Goal: Transaction & Acquisition: Obtain resource

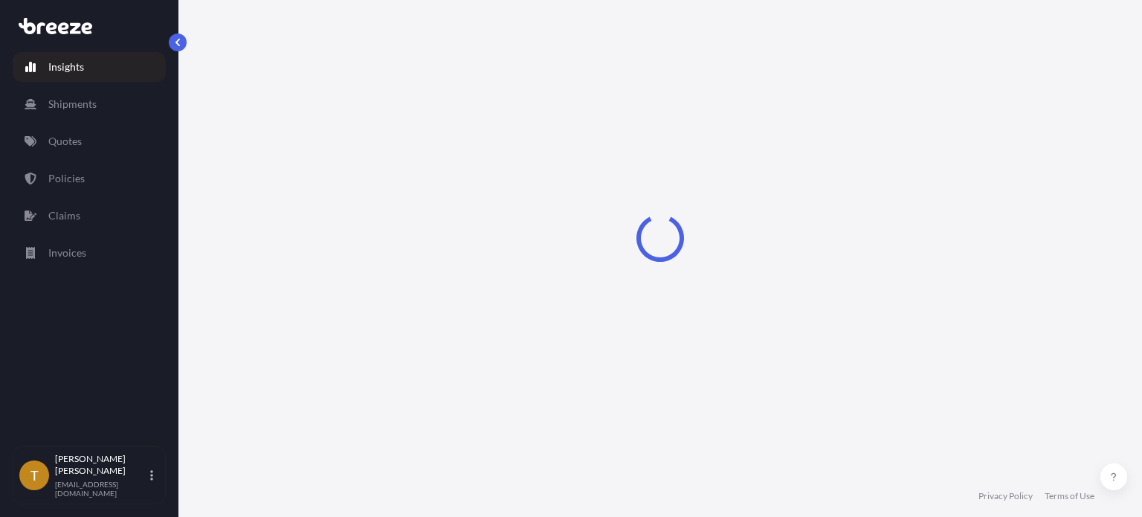
select select "2025"
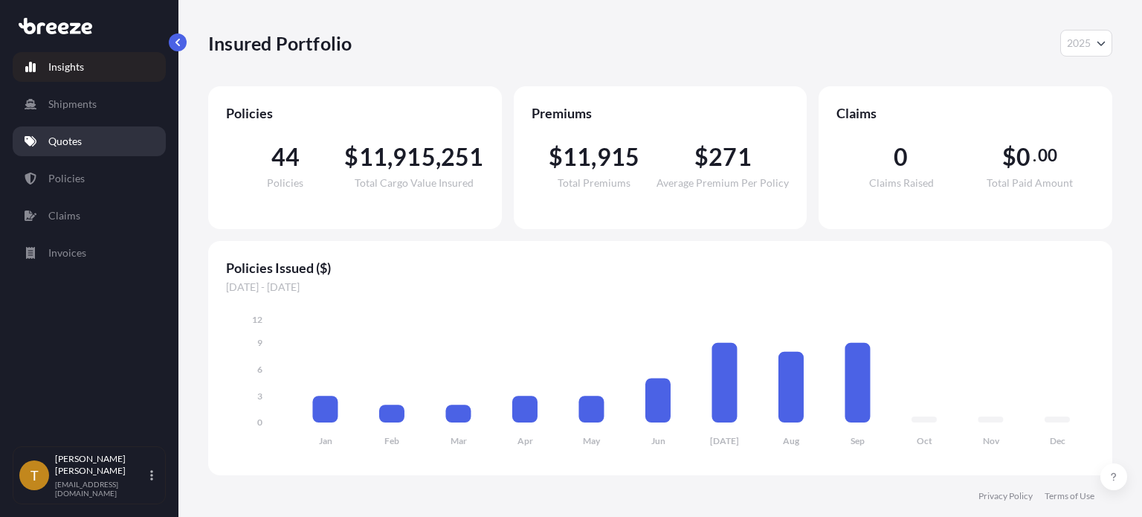
click at [59, 144] on p "Quotes" at bounding box center [64, 141] width 33 height 15
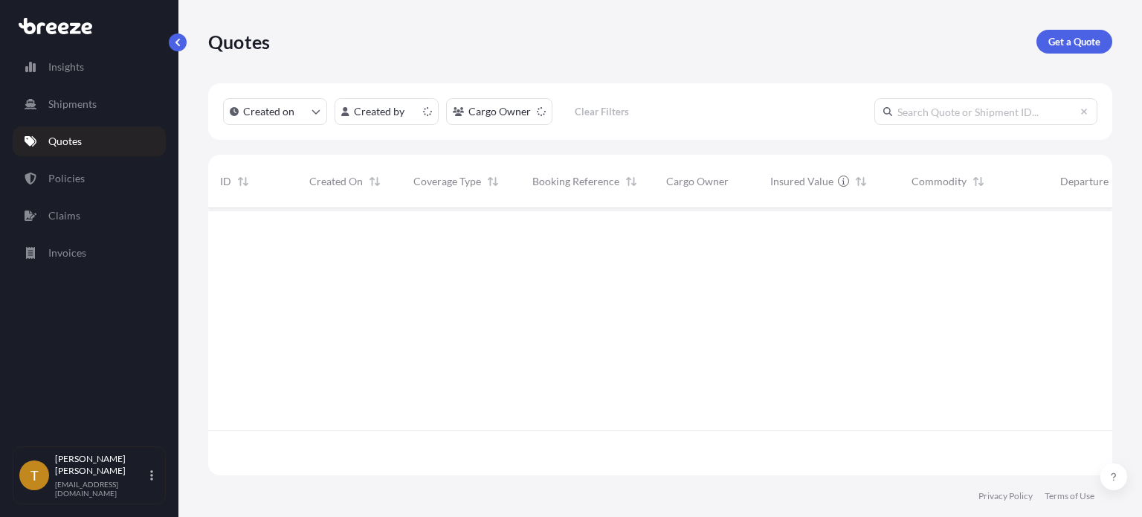
scroll to position [264, 892]
click at [1076, 40] on p "Get a Quote" at bounding box center [1074, 41] width 52 height 15
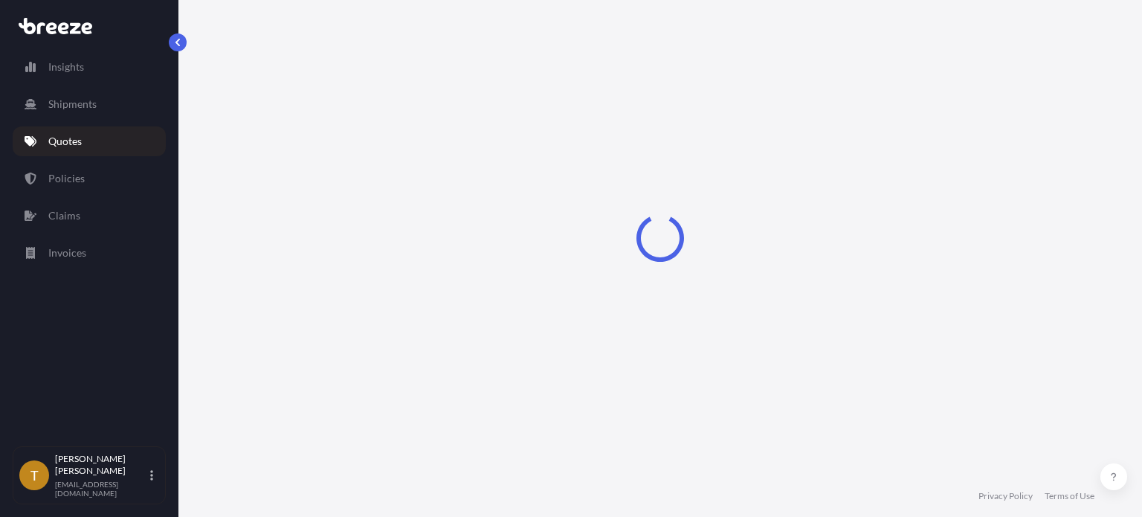
select select "Sea"
select select "1"
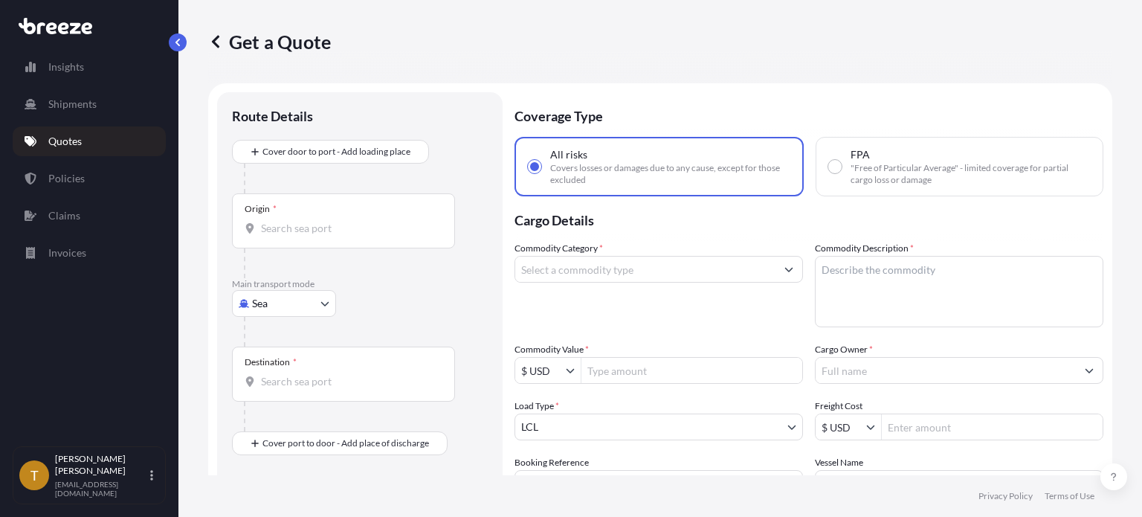
scroll to position [24, 0]
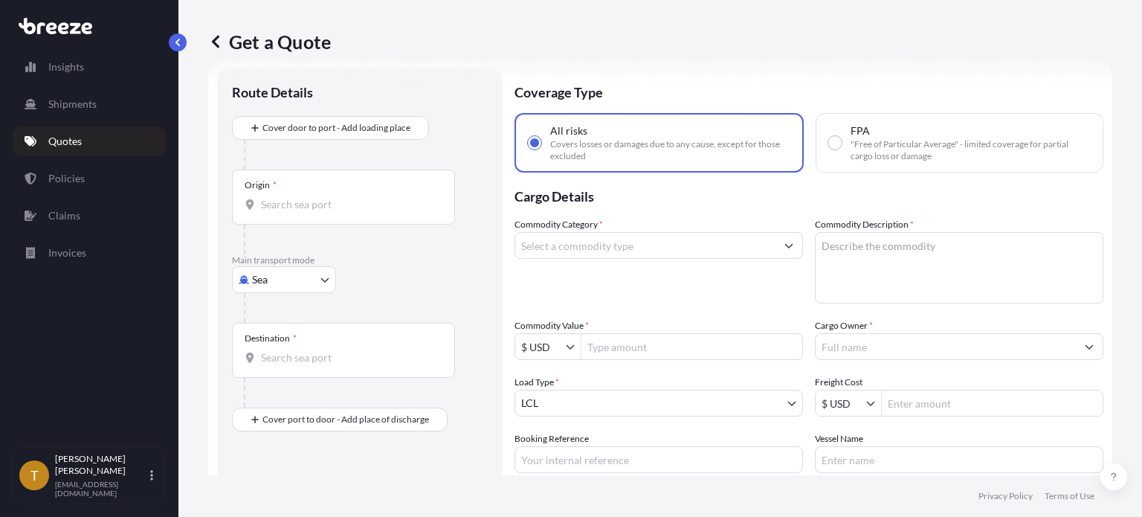
click at [326, 276] on body "Insights Shipments Quotes Policies Claims Invoices T [PERSON_NAME] [EMAIL_ADDRE…" at bounding box center [571, 314] width 1142 height 628
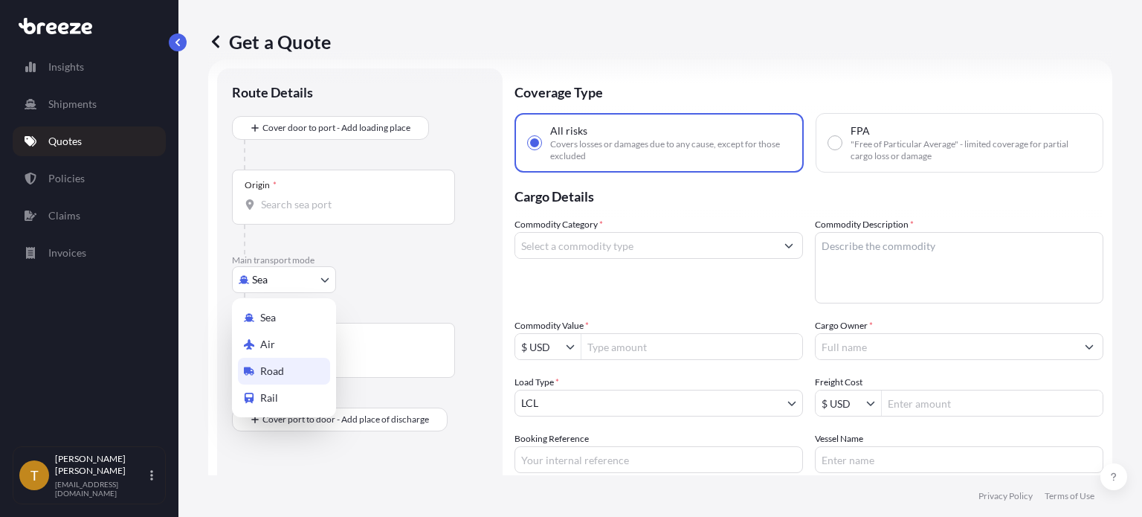
click at [259, 374] on div "Road" at bounding box center [284, 371] width 92 height 27
select select "Road"
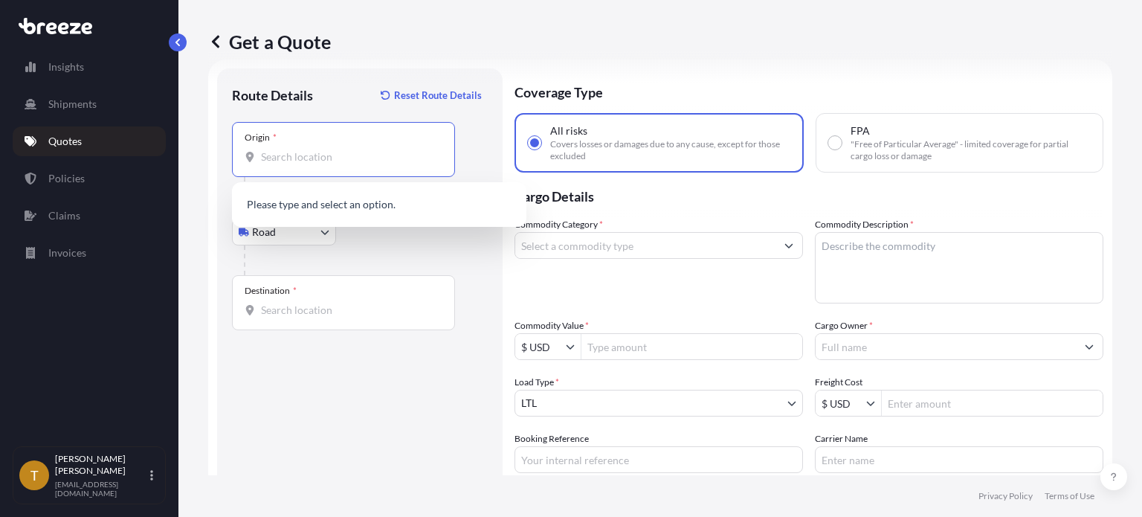
click at [325, 155] on input "Origin *" at bounding box center [348, 156] width 175 height 15
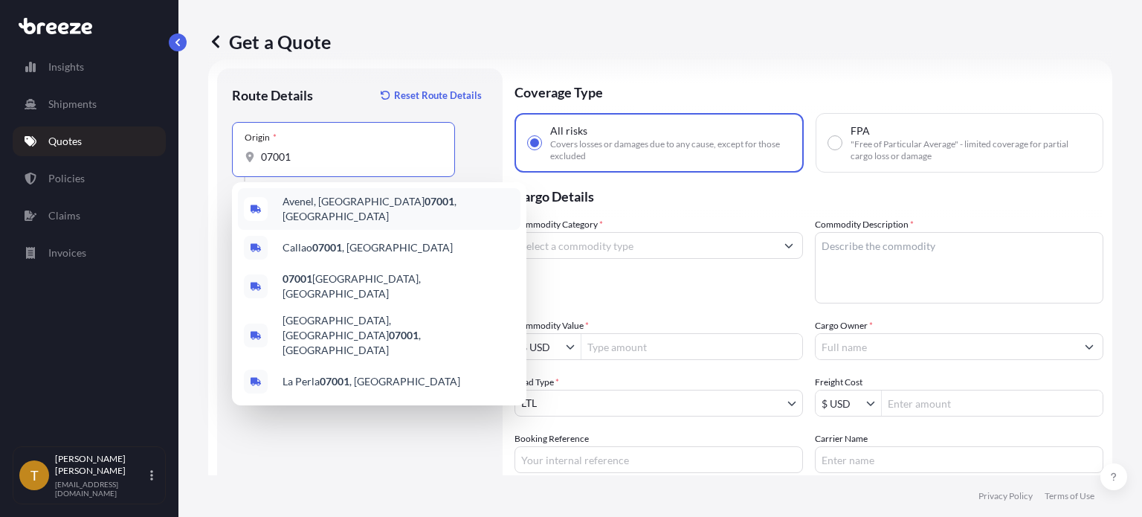
click at [300, 204] on span "[GEOGRAPHIC_DATA]" at bounding box center [398, 209] width 232 height 30
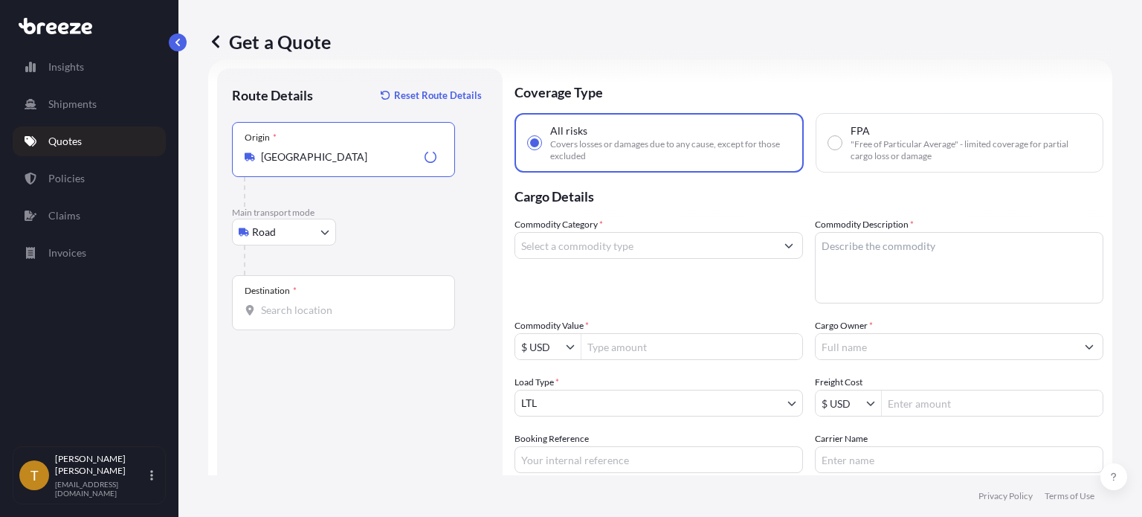
type input "[GEOGRAPHIC_DATA]"
click at [323, 302] on div "Destination *" at bounding box center [343, 302] width 223 height 55
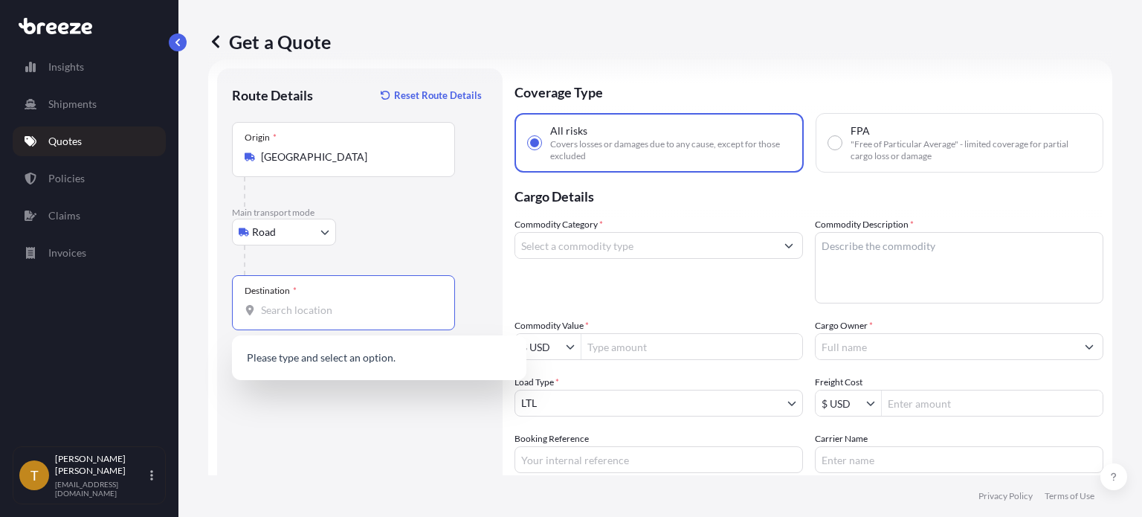
click at [323, 303] on input "Destination *" at bounding box center [348, 310] width 175 height 15
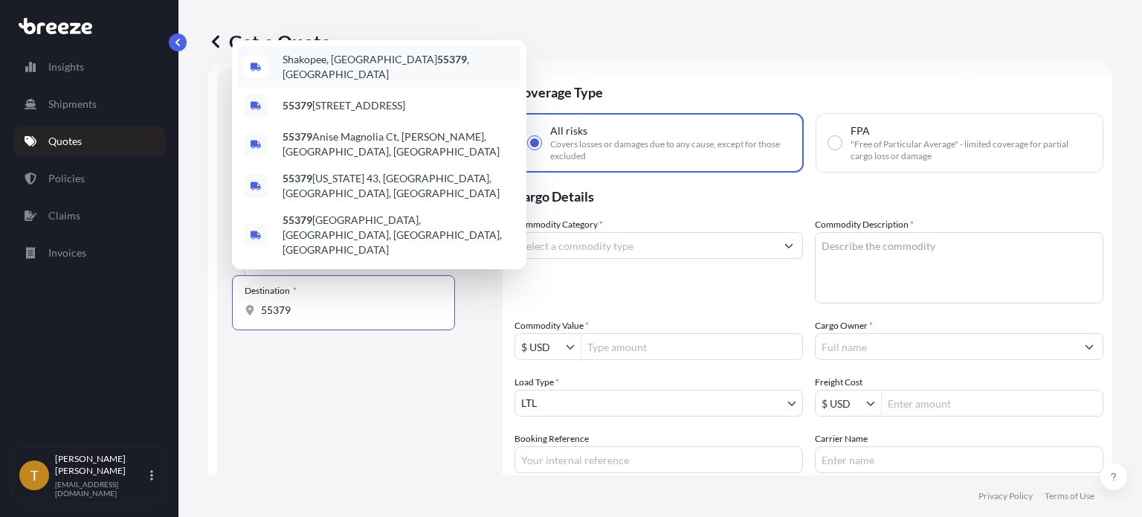
click at [348, 82] on span "[GEOGRAPHIC_DATA], MN 55379 , [GEOGRAPHIC_DATA]" at bounding box center [398, 67] width 232 height 30
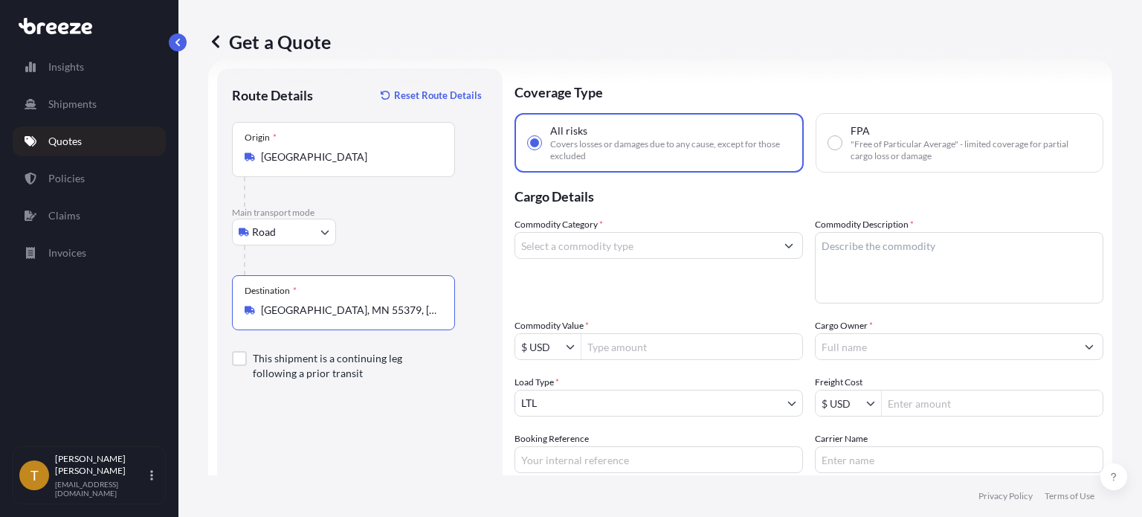
type input "[GEOGRAPHIC_DATA], MN 55379, [GEOGRAPHIC_DATA]"
click at [601, 250] on input "Commodity Category *" at bounding box center [645, 245] width 260 height 27
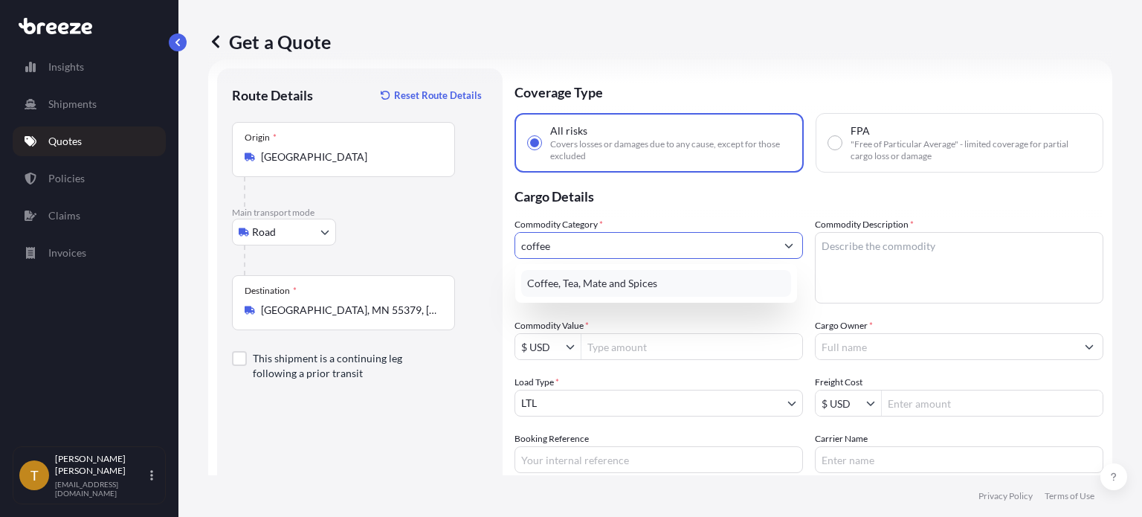
click at [579, 288] on div "Coffee, Tea, Mate and Spices" at bounding box center [656, 283] width 270 height 27
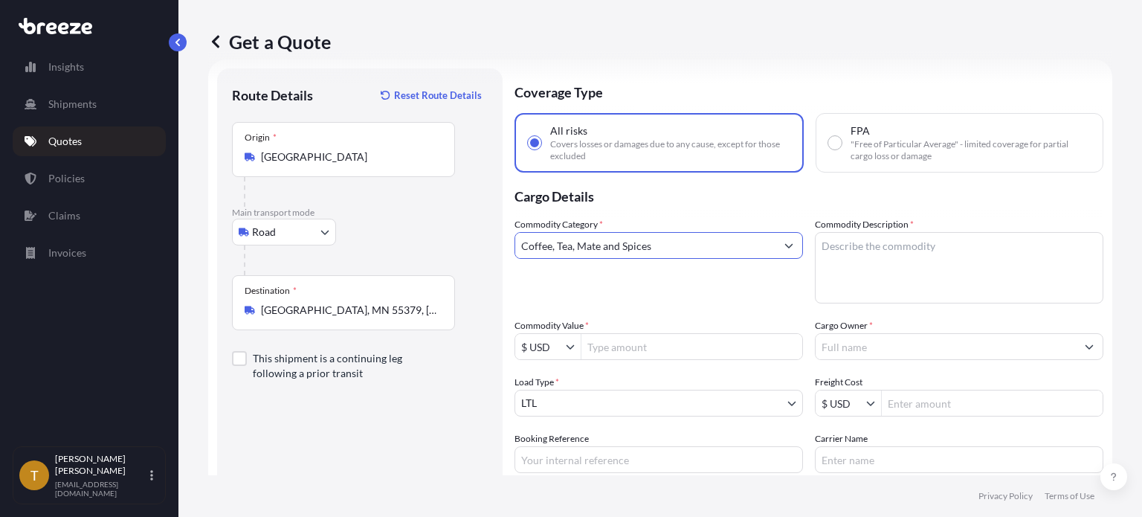
type input "Coffee, Tea, Mate and Spices"
click at [919, 246] on textarea "Commodity Description *" at bounding box center [959, 267] width 288 height 71
type textarea "Green coffee beans"
type input "149,341"
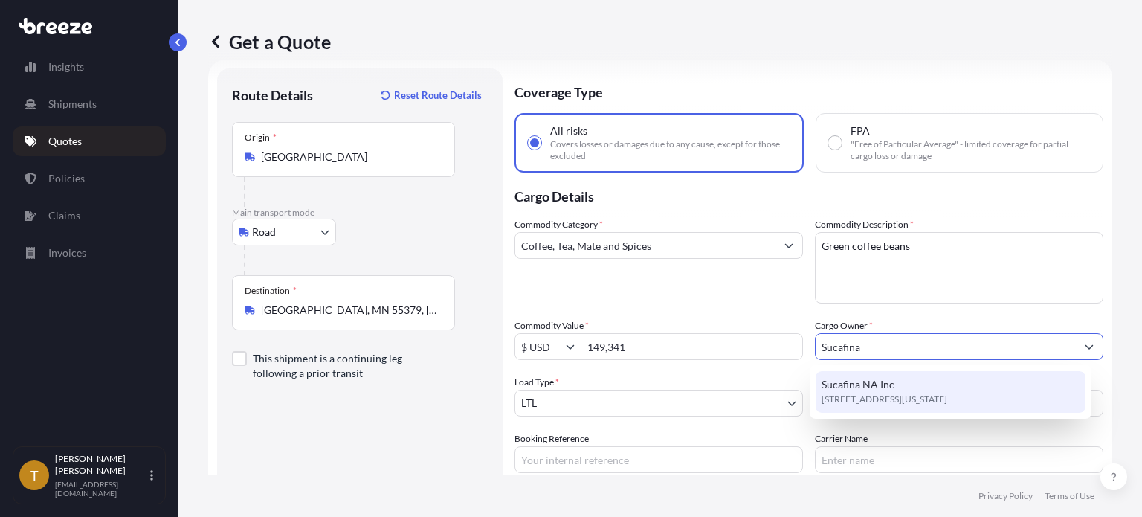
click at [879, 404] on span "[STREET_ADDRESS][US_STATE]" at bounding box center [884, 399] width 126 height 15
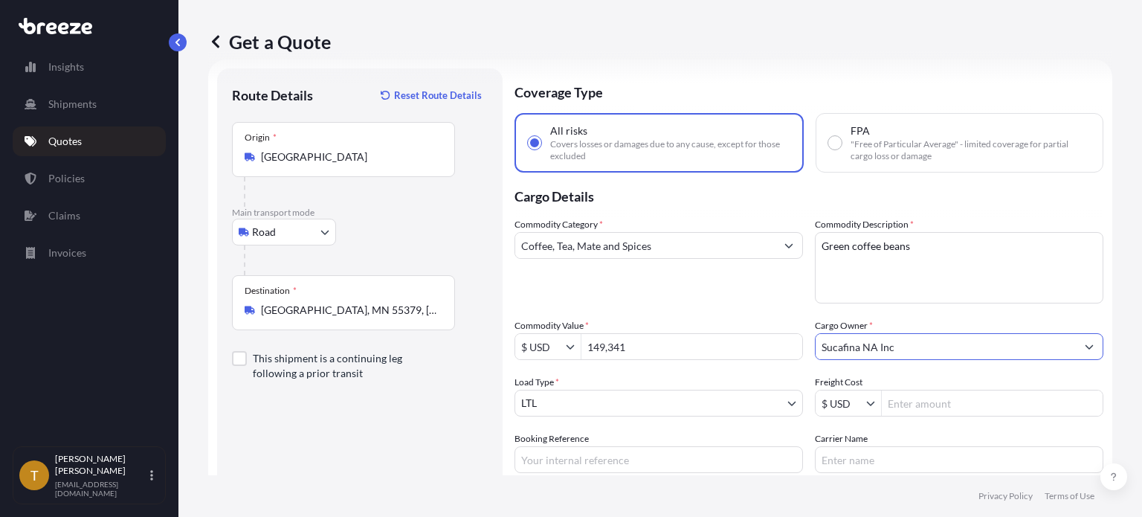
type input "Sucafina NA Inc"
click at [598, 401] on body "7 options available. 0 options available. 1 option available. Insights Shipment…" at bounding box center [571, 314] width 1142 height 628
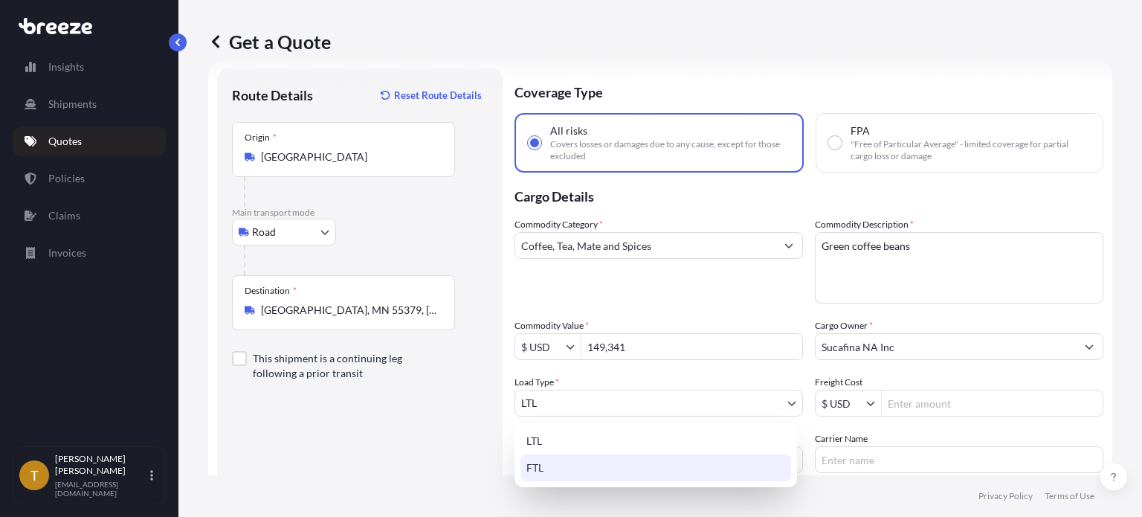
click at [585, 462] on div "FTL" at bounding box center [655, 467] width 271 height 27
select select "2"
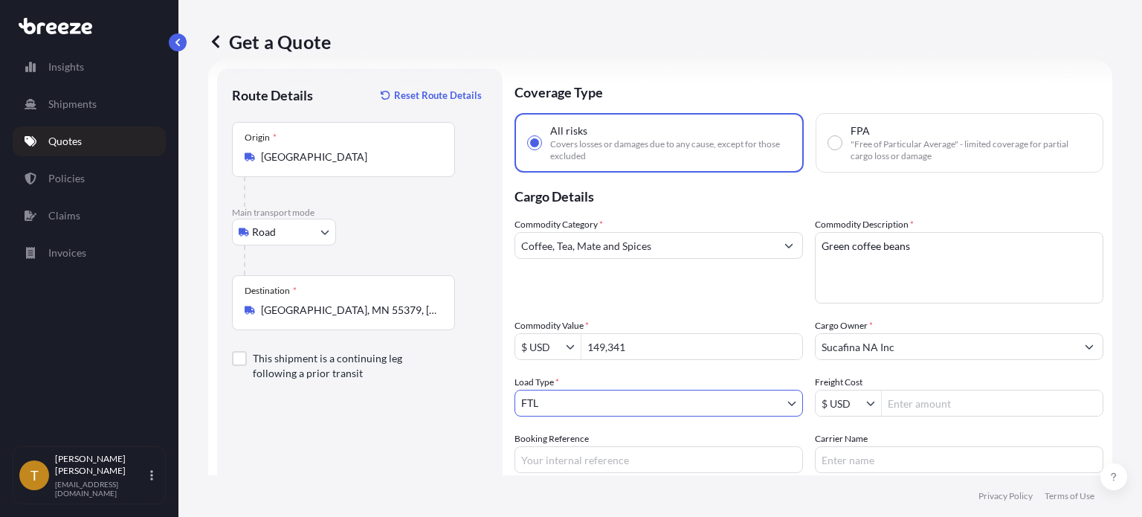
click at [931, 404] on input "Freight Cost" at bounding box center [992, 402] width 221 height 27
type input "2,350.02"
click at [693, 456] on input "Booking Reference" at bounding box center [658, 459] width 288 height 27
click at [549, 459] on input "[GEOGRAPHIC_DATA] to [GEOGRAPHIC_DATA]" at bounding box center [658, 459] width 288 height 27
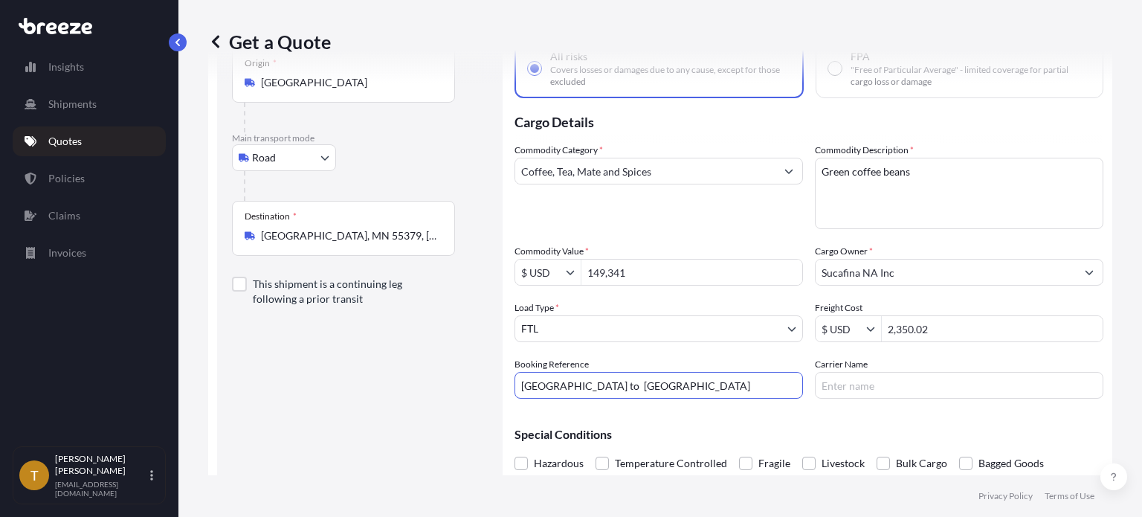
scroll to position [158, 0]
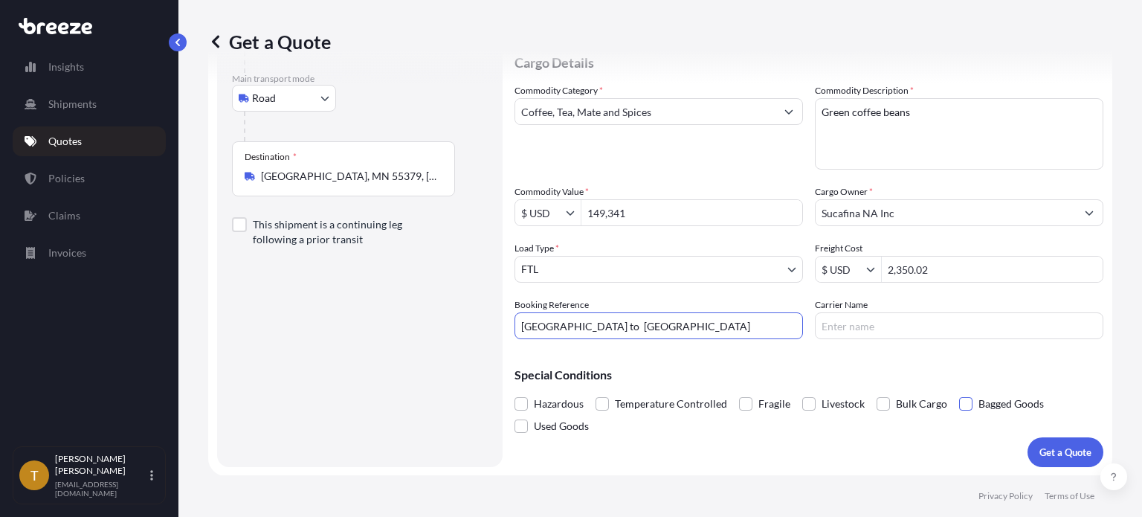
type input "[GEOGRAPHIC_DATA] to [GEOGRAPHIC_DATA]"
drag, startPoint x: 960, startPoint y: 407, endPoint x: 982, endPoint y: 421, distance: 26.2
click at [961, 407] on span at bounding box center [965, 403] width 13 height 13
click at [959, 392] on input "Bagged Goods" at bounding box center [959, 392] width 0 height 0
click at [1064, 456] on p "Get a Quote" at bounding box center [1065, 451] width 52 height 15
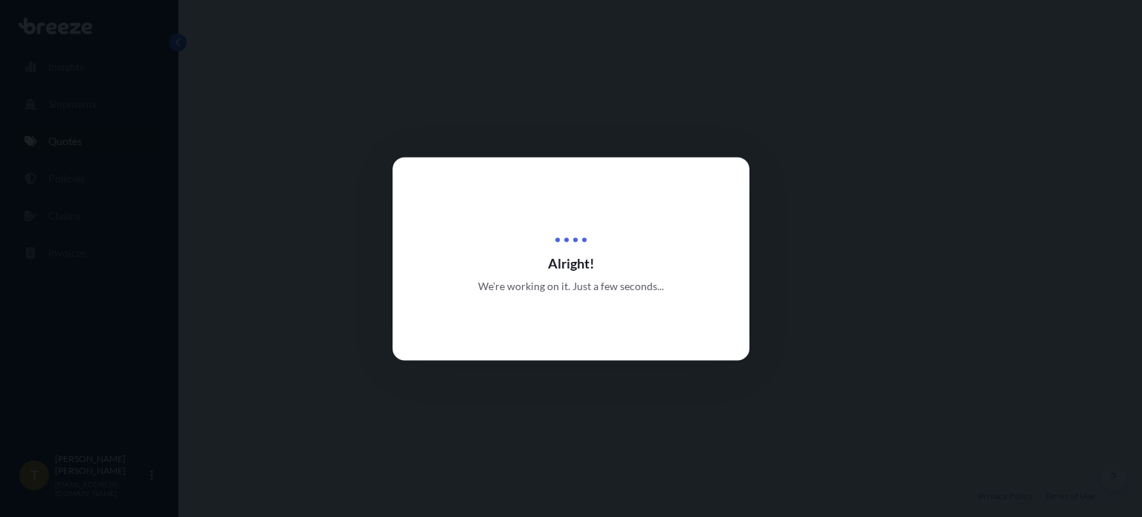
select select "Road"
select select "2"
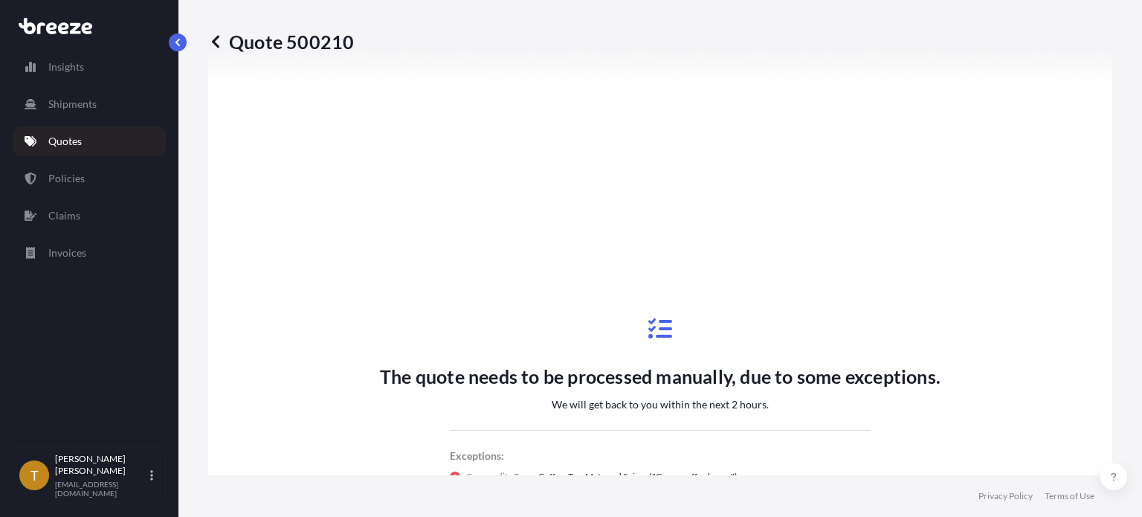
scroll to position [499, 0]
